Goal: Task Accomplishment & Management: Manage account settings

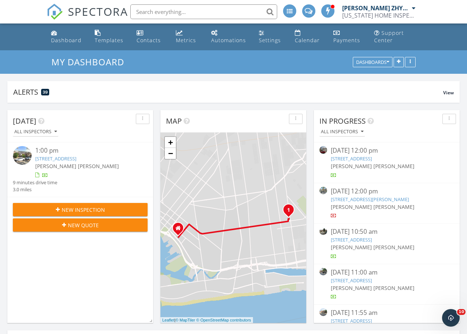
scroll to position [679, 478]
drag, startPoint x: 153, startPoint y: 116, endPoint x: 164, endPoint y: 139, distance: 25.3
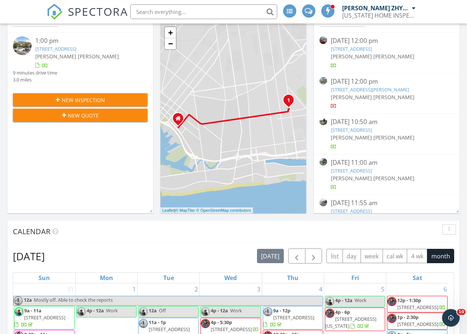
scroll to position [306, 0]
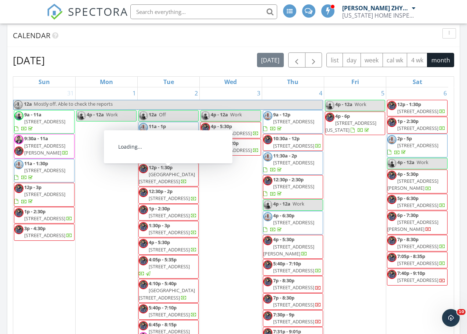
click at [346, 38] on div "Calendar" at bounding box center [228, 35] width 430 height 11
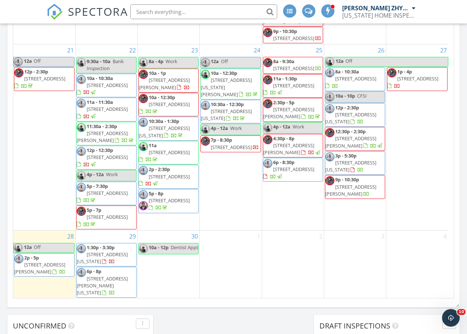
scroll to position [387, 0]
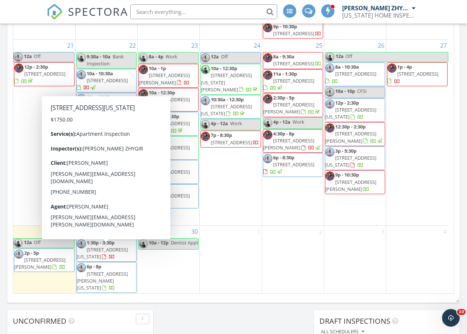
click at [101, 259] on span "895 Park Ave 16/17/18, New York 10075" at bounding box center [102, 253] width 51 height 14
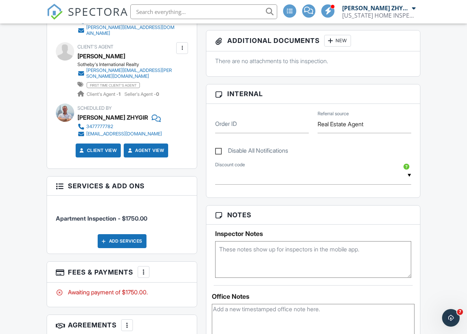
click at [138, 234] on div "Add Services" at bounding box center [122, 241] width 49 height 14
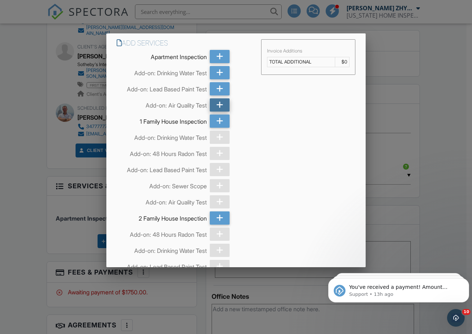
click at [213, 103] on div at bounding box center [220, 104] width 20 height 13
click at [217, 69] on icon at bounding box center [219, 72] width 7 height 13
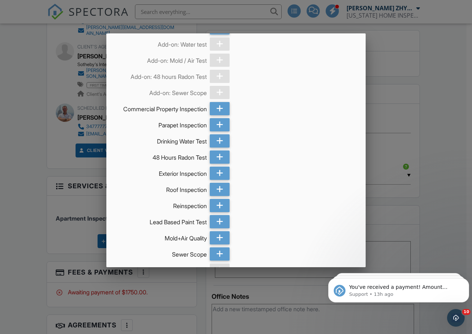
scroll to position [307, 0]
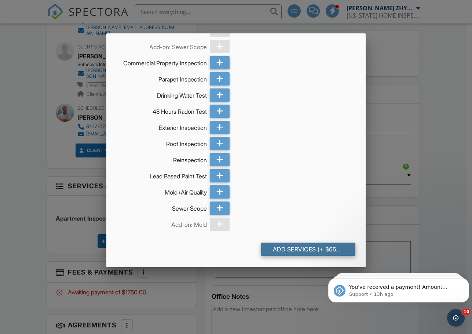
click at [295, 249] on div "Add Services (+ $650.0)" at bounding box center [308, 249] width 95 height 13
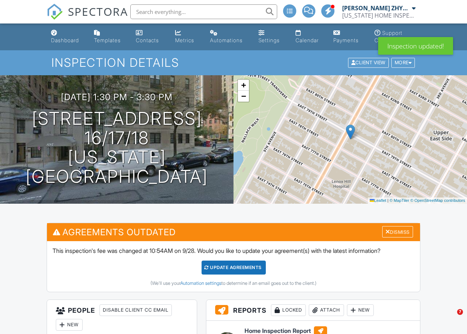
click at [212, 267] on div "Update Agreements" at bounding box center [233, 268] width 64 height 14
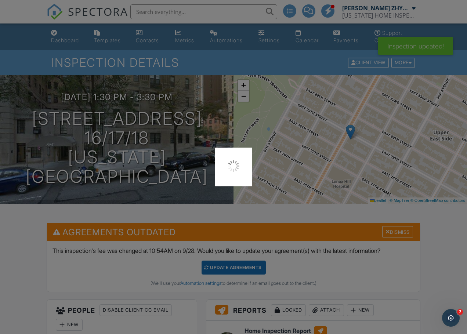
click at [182, 215] on div at bounding box center [233, 167] width 467 height 334
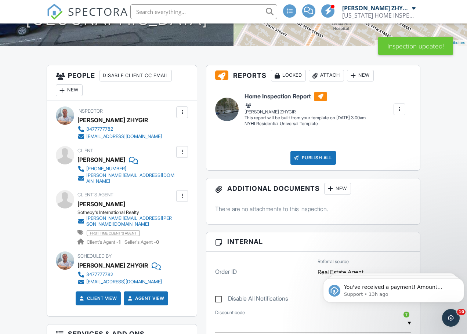
scroll to position [183, 0]
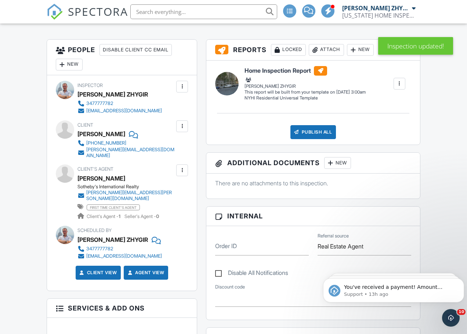
click at [92, 269] on link "Client View" at bounding box center [97, 272] width 39 height 7
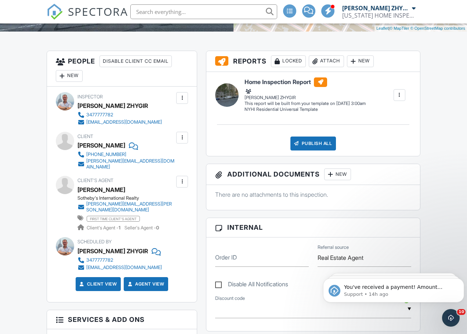
scroll to position [0, 0]
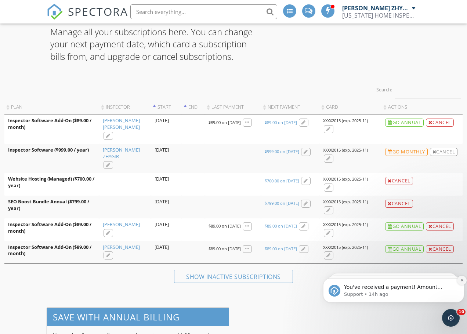
click at [461, 282] on icon "Dismiss notification" at bounding box center [462, 280] width 4 height 4
click at [461, 282] on icon "Dismiss notification" at bounding box center [461, 280] width 3 height 3
click at [461, 282] on icon "Dismiss notification" at bounding box center [462, 280] width 4 height 4
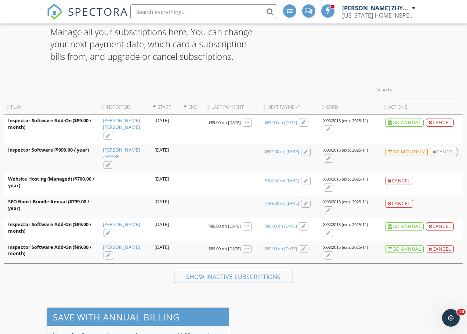
click at [381, 287] on div "Manage all your subscriptions here. You can change your next payment date, whic…" at bounding box center [233, 157] width 467 height 287
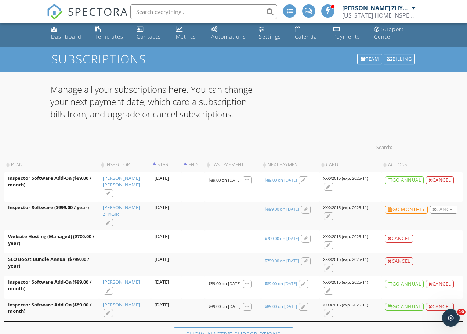
scroll to position [65, 0]
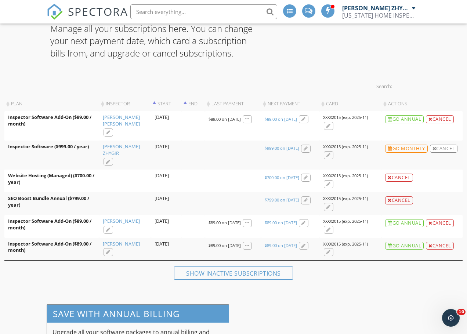
click at [335, 271] on div "Show inactive subscriptions" at bounding box center [233, 275] width 458 height 19
click at [280, 41] on div "Manage all your subscriptions here. You can change your next payment date, whic…" at bounding box center [233, 45] width 375 height 46
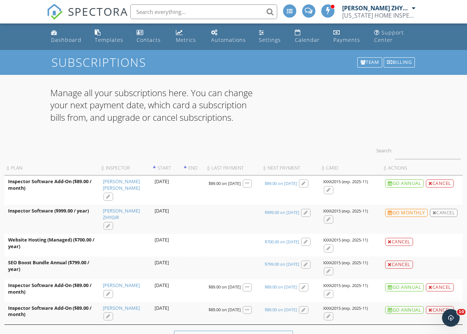
scroll to position [0, 0]
drag, startPoint x: 63, startPoint y: 39, endPoint x: 80, endPoint y: 48, distance: 18.4
click at [63, 39] on div "Dashboard" at bounding box center [66, 40] width 30 height 7
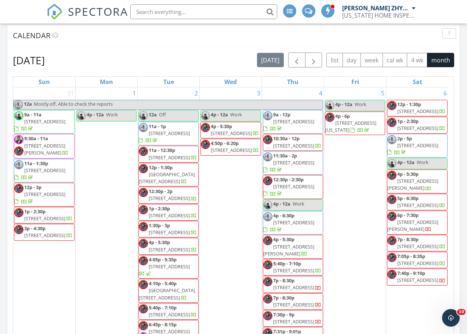
scroll to position [61, 0]
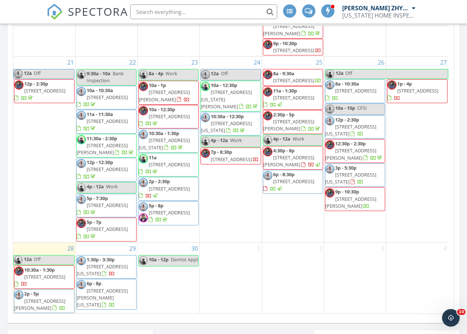
scroll to position [864, 0]
click at [365, 87] on span "26 Station Ave, STATEN ISLAND 10309" at bounding box center [355, 90] width 41 height 7
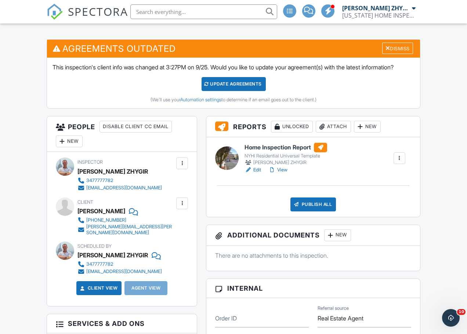
click at [258, 174] on link "Edit" at bounding box center [252, 169] width 17 height 7
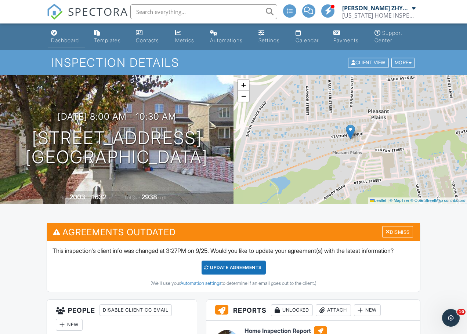
click at [58, 39] on div "Dashboard" at bounding box center [65, 40] width 28 height 6
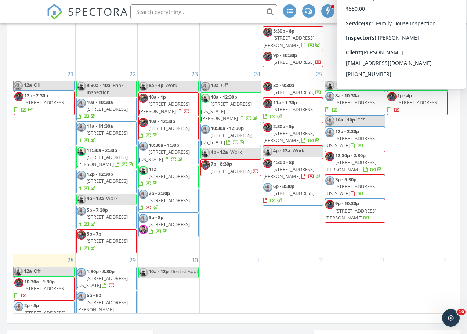
scroll to position [864, 0]
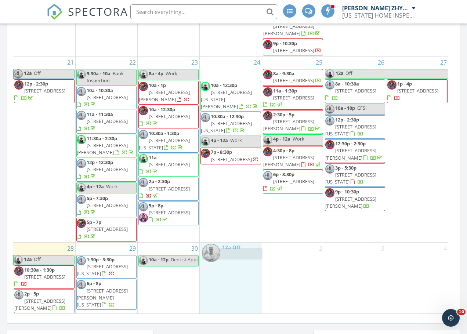
drag, startPoint x: 222, startPoint y: 59, endPoint x: 223, endPoint y: 252, distance: 193.0
click at [223, 252] on body "SPECTORA Dimitry ZHYGIR NEW YORK HOME INSPECTIONS Role: Inspector Change Role D…" at bounding box center [233, 153] width 467 height 1040
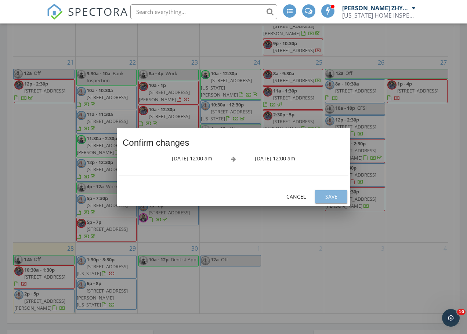
click at [338, 193] on div "Save" at bounding box center [331, 197] width 21 height 8
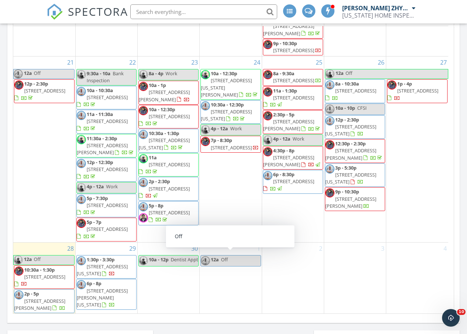
click at [231, 261] on link "12a Off" at bounding box center [230, 260] width 60 height 11
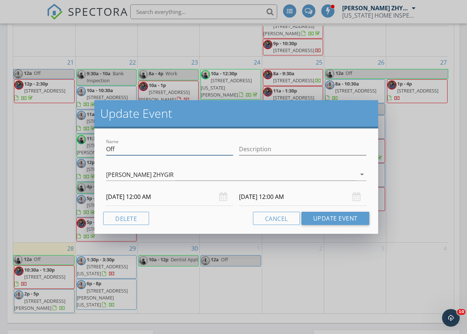
click at [105, 151] on div "Name Off" at bounding box center [169, 149] width 133 height 25
click at [157, 147] on input "No Online Schedi=uling" at bounding box center [169, 149] width 127 height 12
click at [180, 150] on input "No Online Scheduling" at bounding box center [169, 149] width 127 height 12
type input "No Online Scheduling"
click at [252, 195] on input "10/02/2025 12:00 AM" at bounding box center [302, 197] width 127 height 18
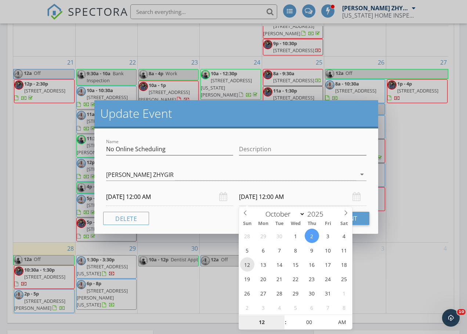
type input "10/12/2025 12:00 AM"
click at [360, 218] on button "Update Event" at bounding box center [335, 218] width 68 height 13
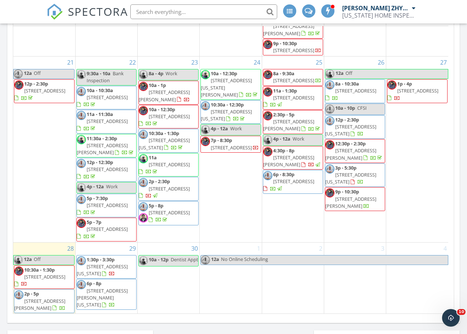
scroll to position [489, 0]
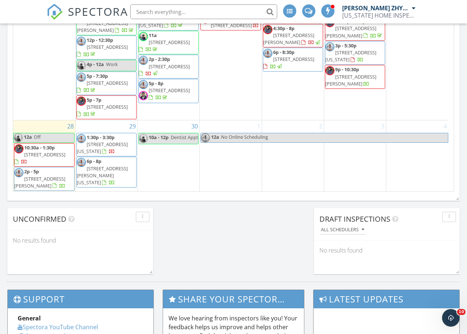
click at [48, 178] on span "100 Marisa Cir, STATEN ISLAND 10309" at bounding box center [39, 182] width 51 height 14
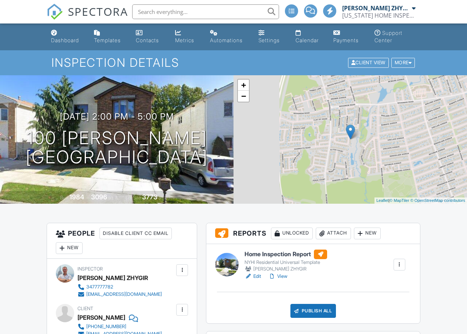
click at [243, 99] on link "−" at bounding box center [243, 96] width 11 height 11
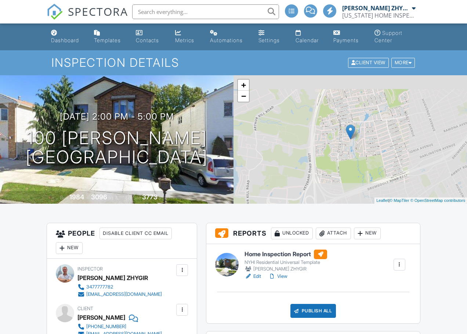
click at [243, 99] on link "−" at bounding box center [243, 96] width 11 height 11
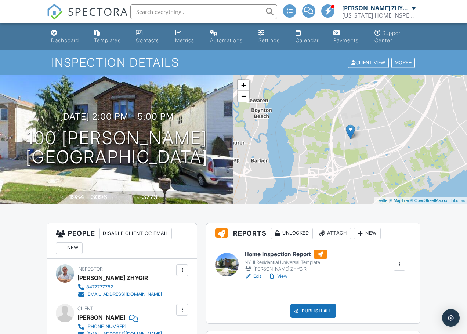
click at [243, 99] on link "−" at bounding box center [243, 96] width 11 height 11
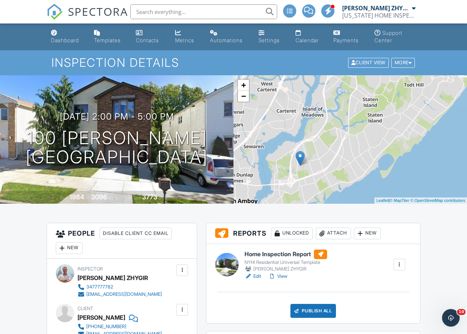
drag, startPoint x: 398, startPoint y: 136, endPoint x: 338, endPoint y: 167, distance: 67.5
click at [338, 167] on div "+ − Leaflet | © MapTiler © OpenStreetMap contributors" at bounding box center [349, 139] width 233 height 128
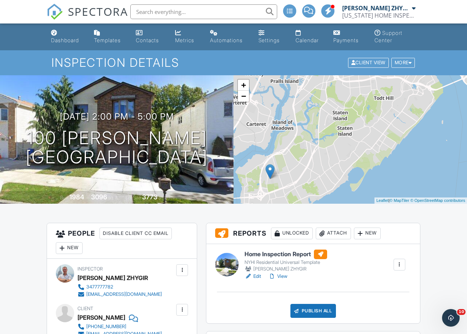
drag, startPoint x: 360, startPoint y: 141, endPoint x: 336, endPoint y: 151, distance: 25.6
click at [336, 151] on div "+ − Leaflet | © MapTiler © OpenStreetMap contributors" at bounding box center [349, 139] width 233 height 128
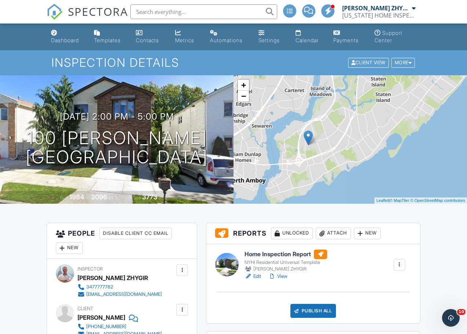
drag, startPoint x: 299, startPoint y: 176, endPoint x: 328, endPoint y: 150, distance: 39.2
click at [328, 150] on div "+ − Leaflet | © MapTiler © OpenStreetMap contributors" at bounding box center [349, 139] width 233 height 128
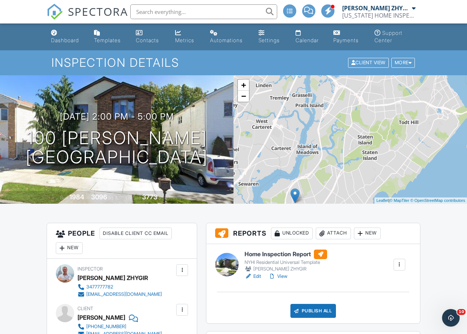
drag, startPoint x: 335, startPoint y: 161, endPoint x: 324, endPoint y: 188, distance: 28.8
click at [324, 188] on div "+ − Leaflet | © MapTiler © OpenStreetMap contributors" at bounding box center [349, 139] width 233 height 128
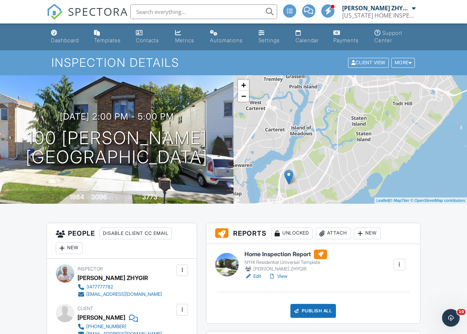
drag, startPoint x: 329, startPoint y: 172, endPoint x: 325, endPoint y: 163, distance: 10.0
click at [325, 163] on div "+ − Leaflet | © MapTiler © OpenStreetMap contributors" at bounding box center [349, 139] width 233 height 128
